Goal: Transaction & Acquisition: Download file/media

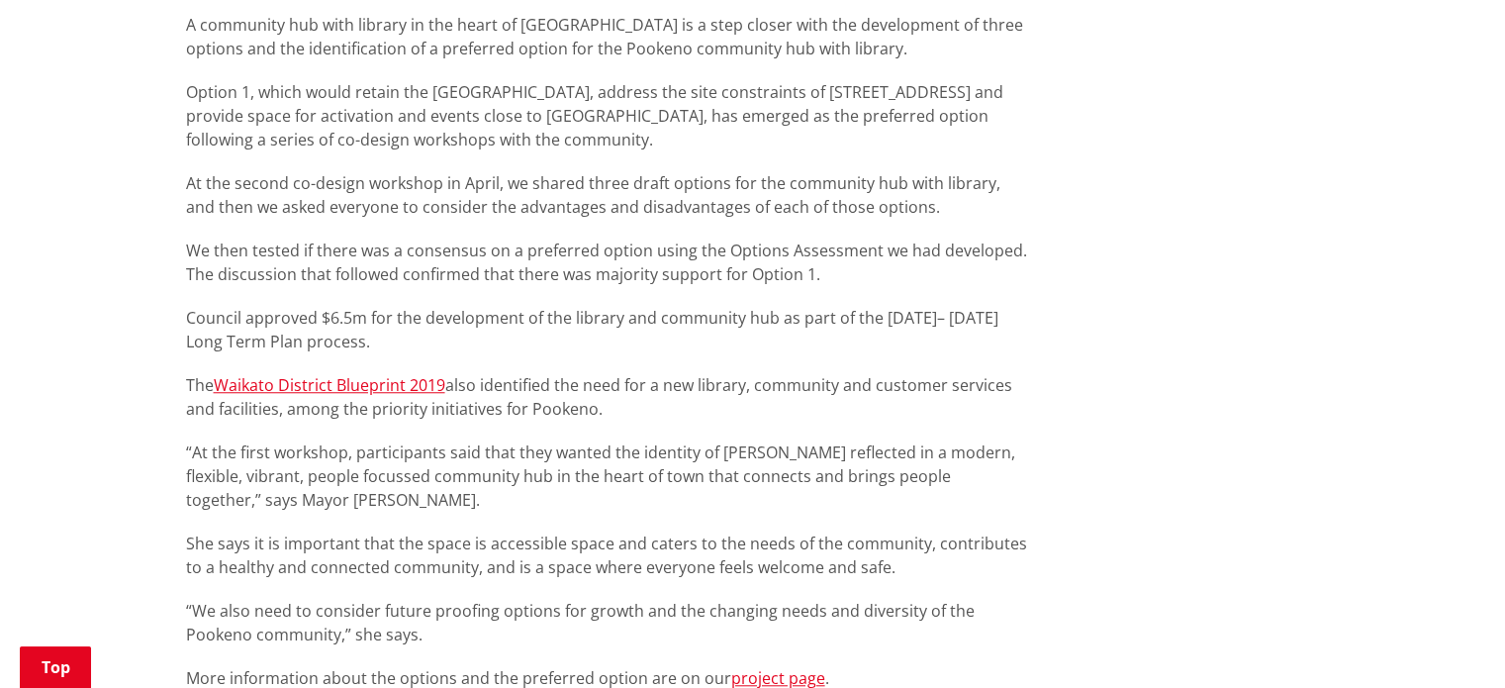
scroll to position [1682, 0]
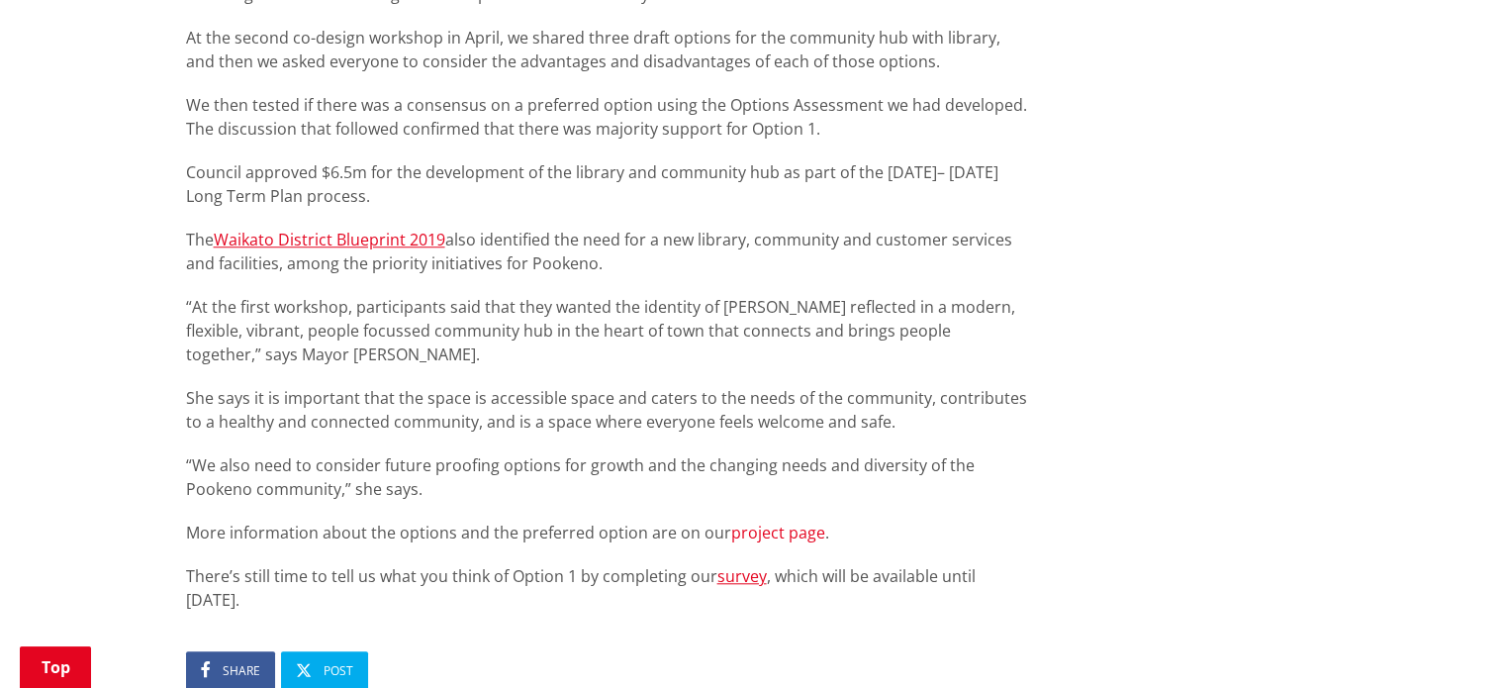
click at [769, 521] on link "project page" at bounding box center [778, 532] width 94 height 22
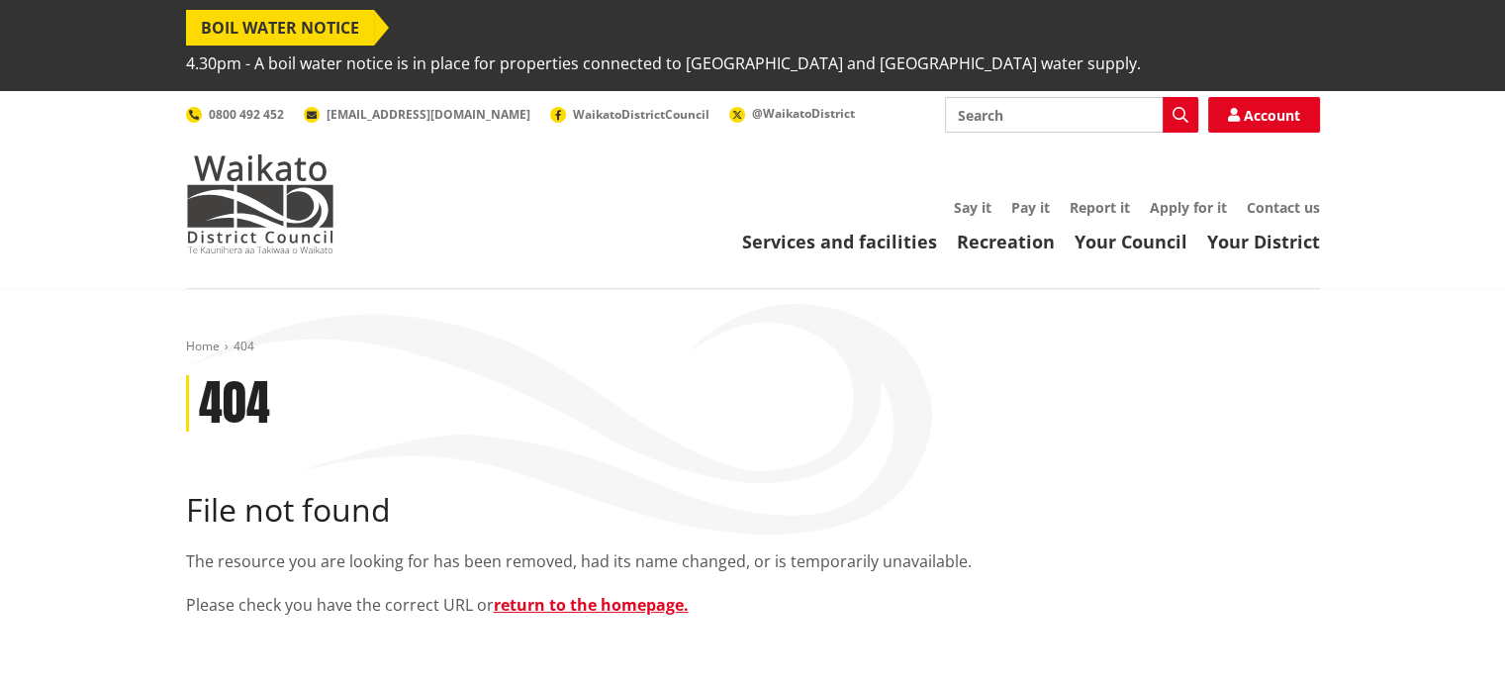
click at [1079, 97] on input "Search" at bounding box center [1071, 115] width 253 height 36
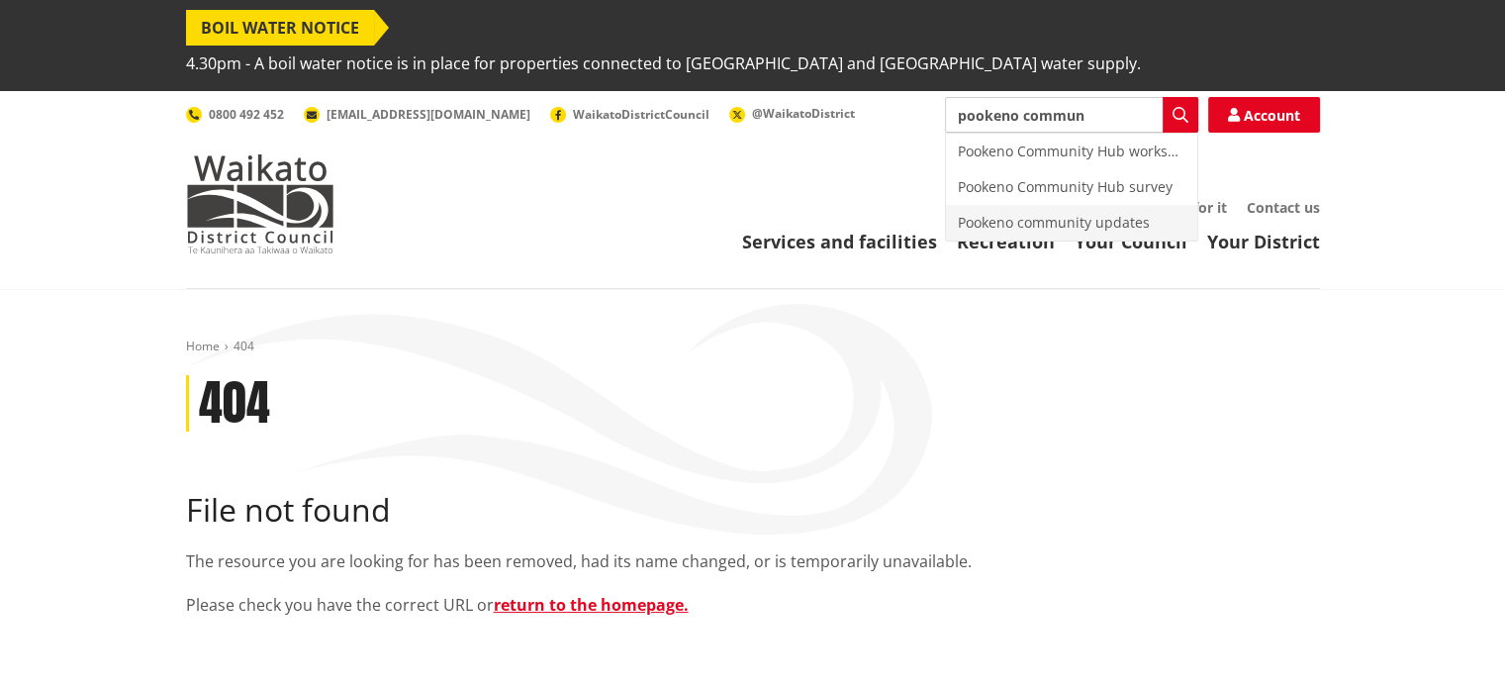
click at [1056, 205] on div "Pookeno community updates" at bounding box center [1071, 223] width 251 height 36
type input "Pookeno community updates"
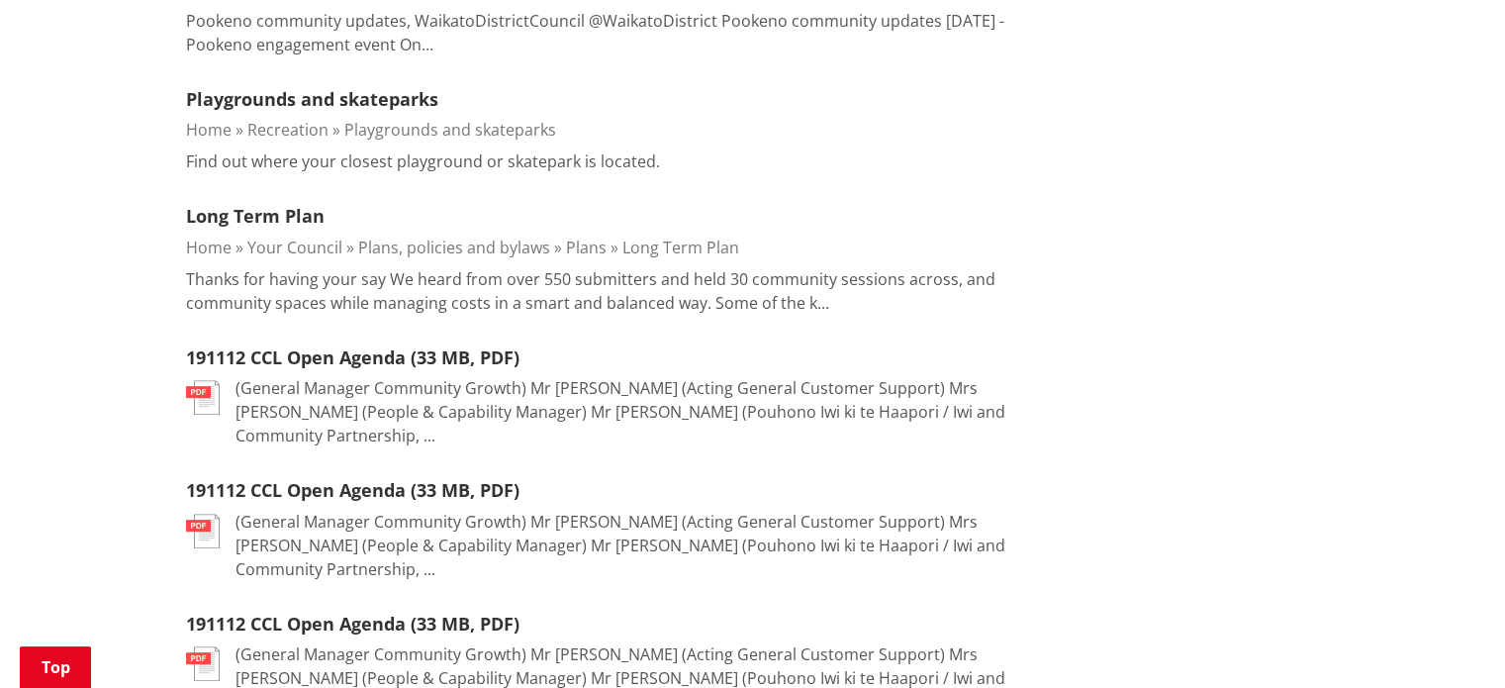
scroll to position [594, 0]
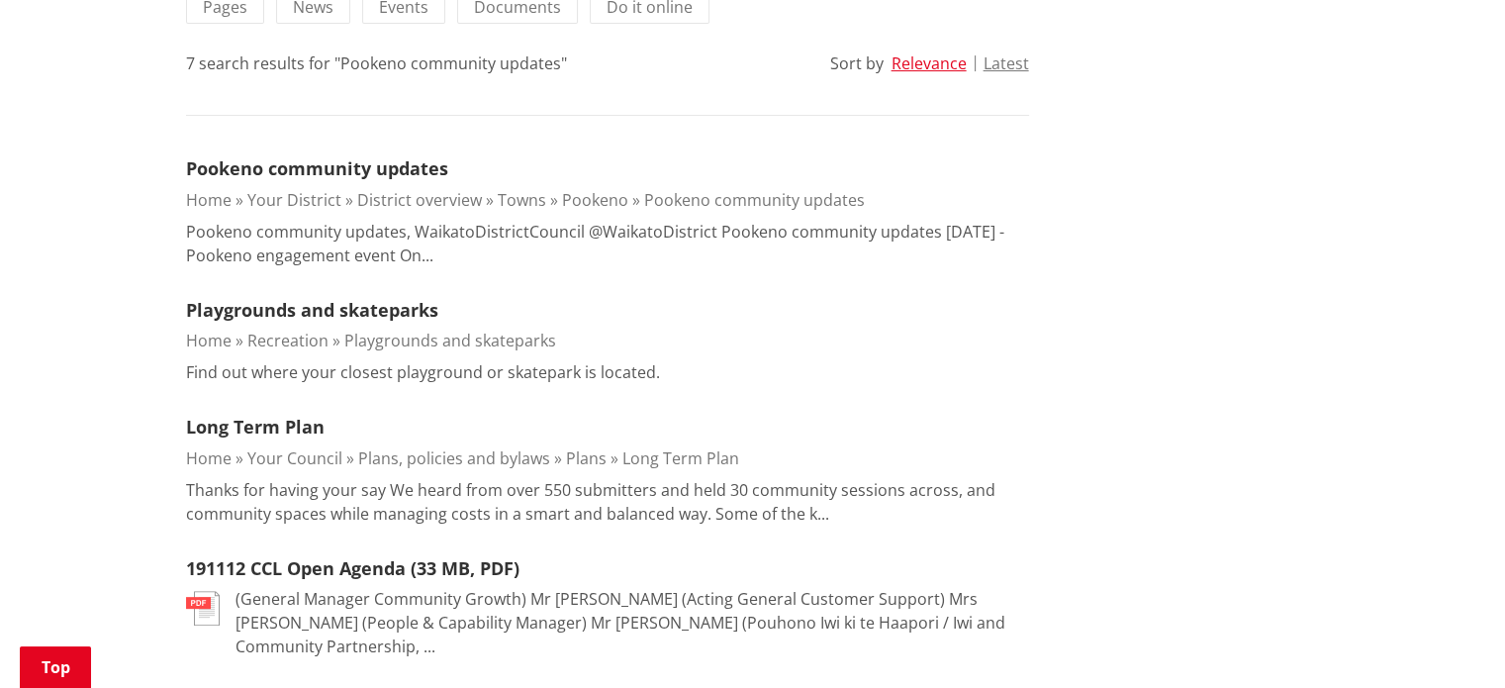
click at [798, 189] on link "Pookeno community updates" at bounding box center [754, 200] width 221 height 22
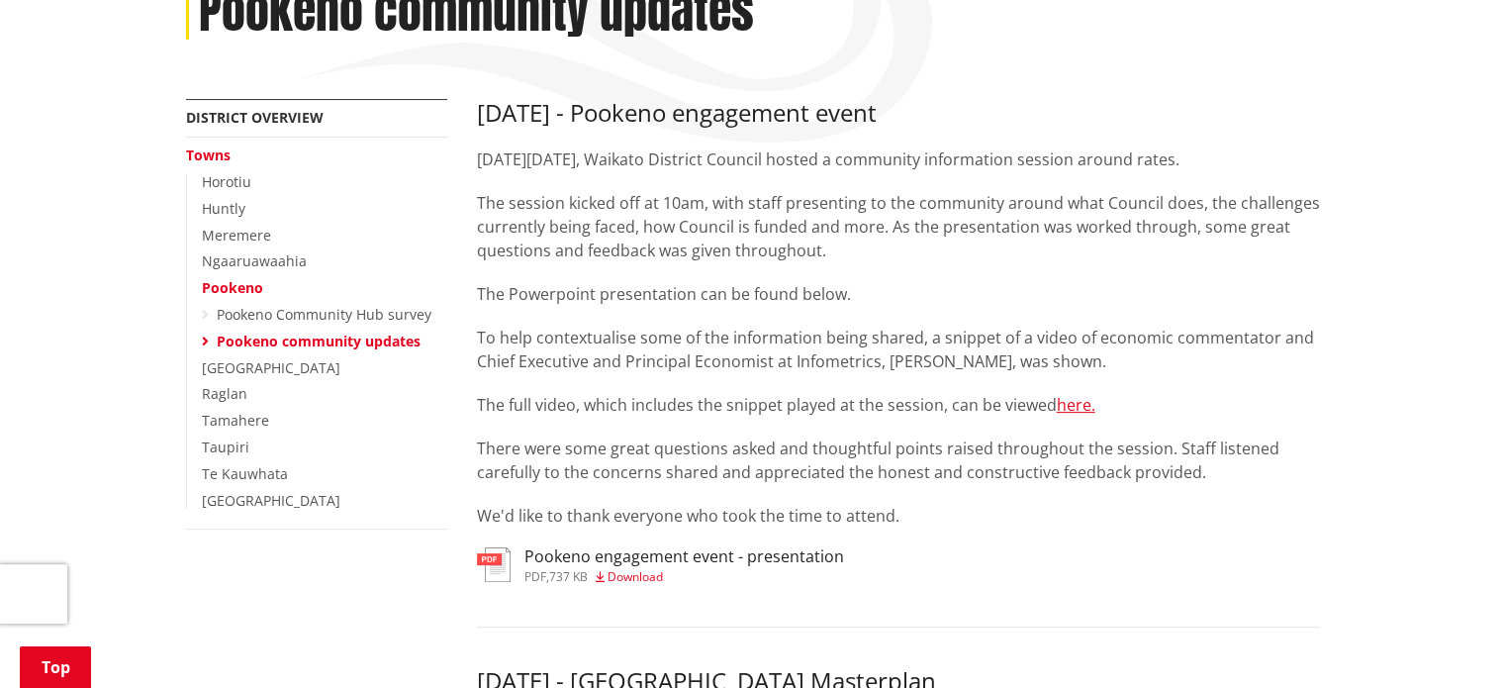
scroll to position [396, 0]
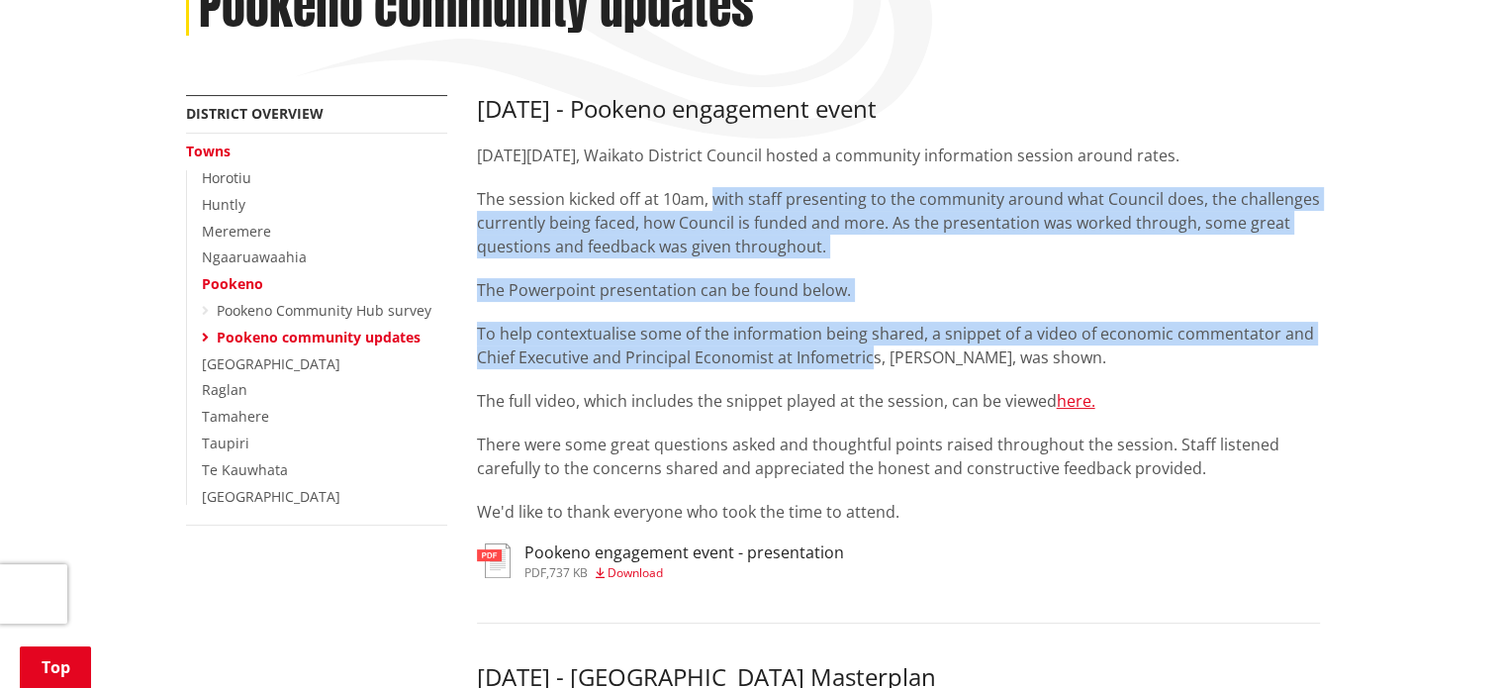
drag, startPoint x: 741, startPoint y: 165, endPoint x: 871, endPoint y: 333, distance: 212.3
click at [871, 333] on div "30 August 2025 - Pookeno engagement event On Saturday 30 August, Waikato Distri…" at bounding box center [898, 309] width 843 height 428
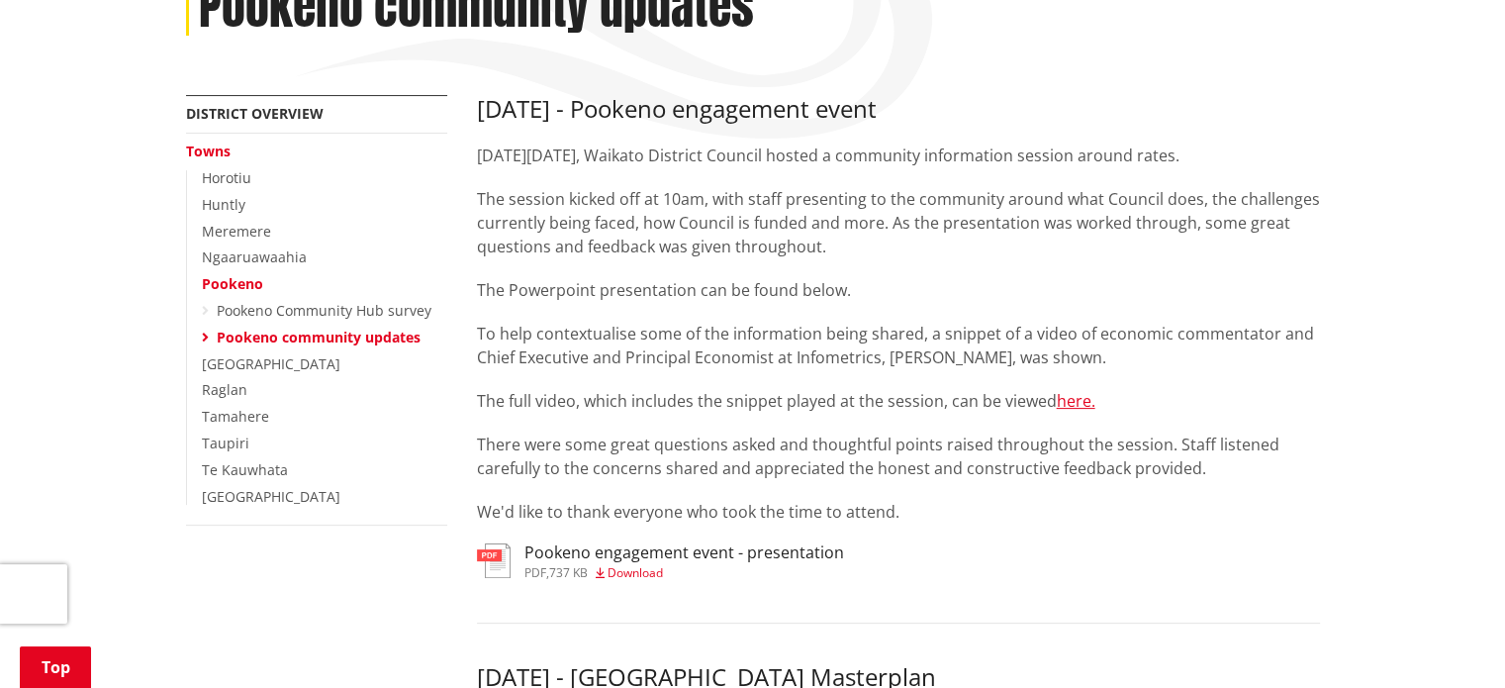
drag, startPoint x: 687, startPoint y: 212, endPoint x: 679, endPoint y: 205, distance: 10.5
click at [680, 206] on div "30 August 2025 - Pookeno engagement event On Saturday 30 August, Waikato Distri…" at bounding box center [898, 309] width 843 height 428
click at [679, 205] on p "The session kicked off at 10am, with staff presenting to the community around w…" at bounding box center [898, 222] width 843 height 71
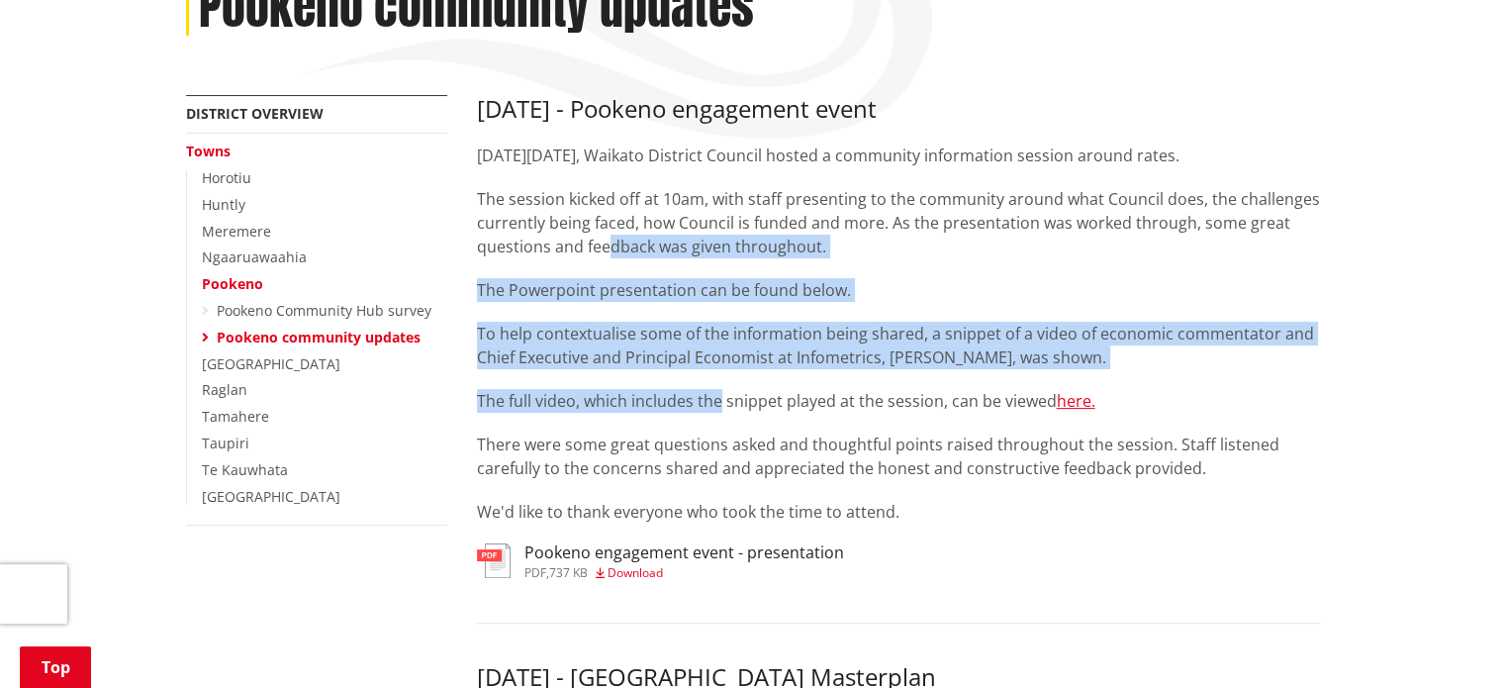
drag, startPoint x: 630, startPoint y: 246, endPoint x: 718, endPoint y: 347, distance: 133.9
click at [718, 347] on div "30 August 2025 - Pookeno engagement event On Saturday 30 August, Waikato Distri…" at bounding box center [898, 309] width 843 height 428
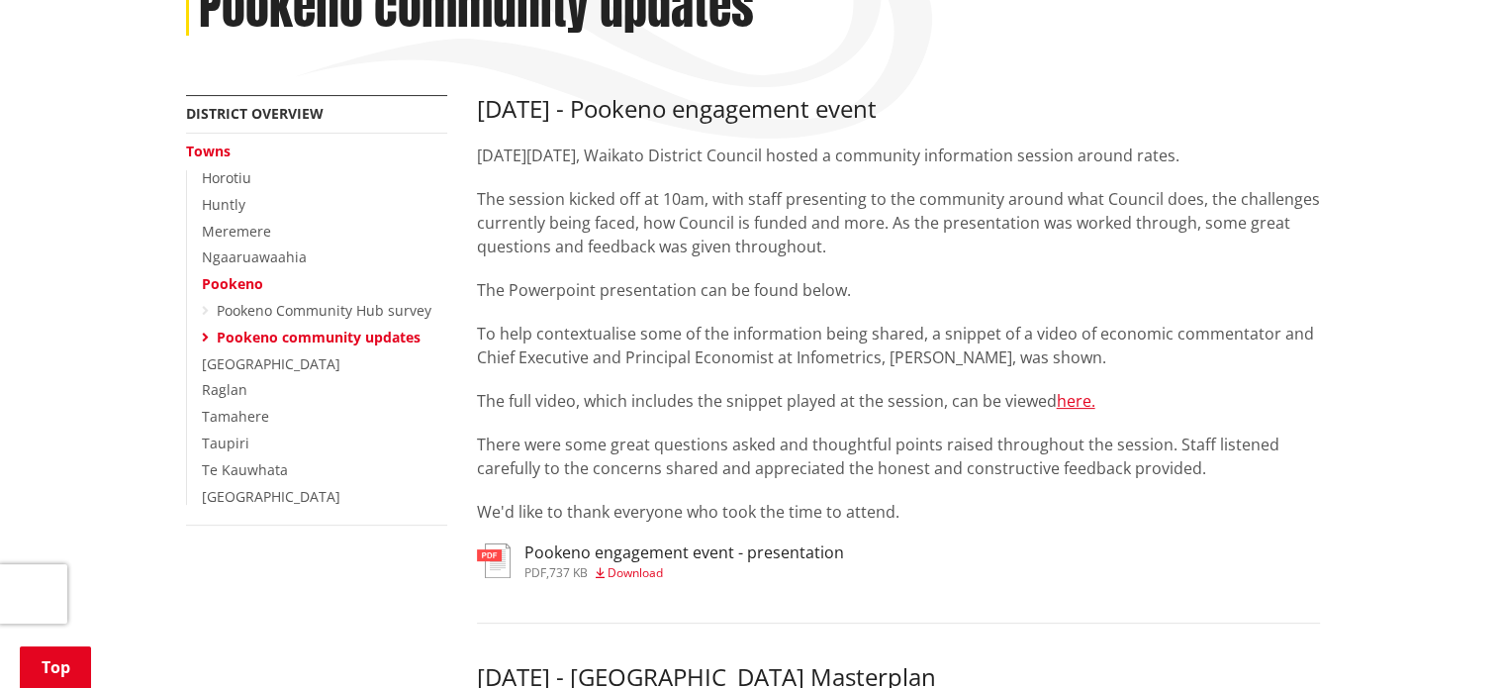
click at [709, 543] on h3 "Pookeno engagement event - presentation" at bounding box center [684, 552] width 320 height 19
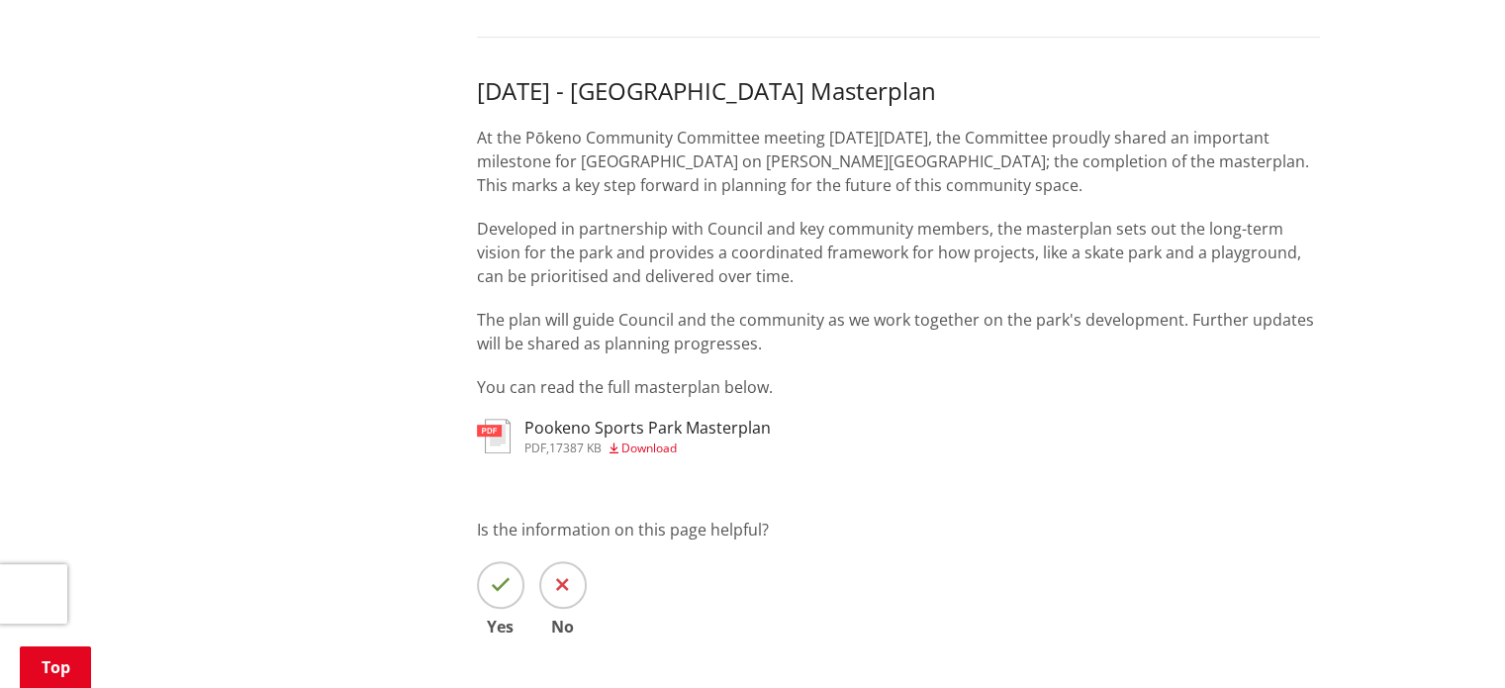
scroll to position [989, 0]
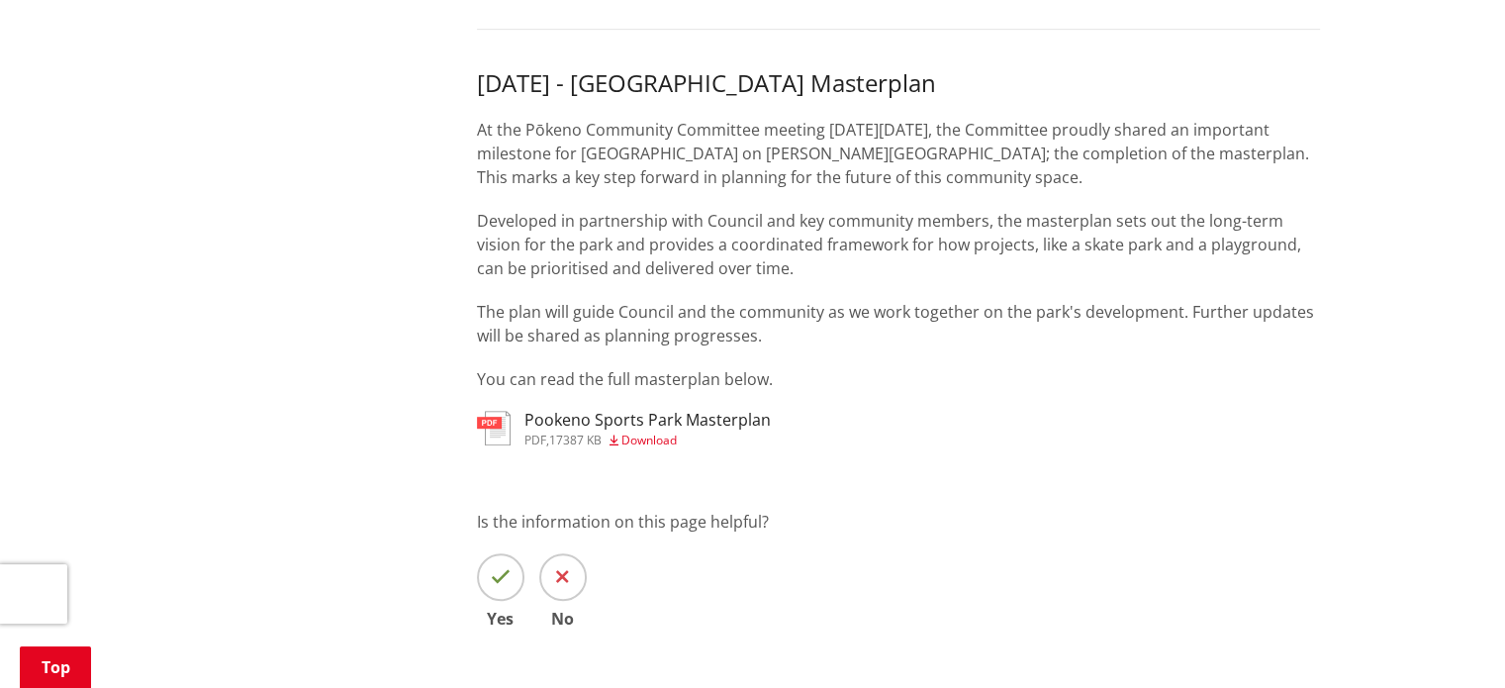
click at [667, 431] on span "Download" at bounding box center [648, 439] width 55 height 17
